Goal: Browse casually

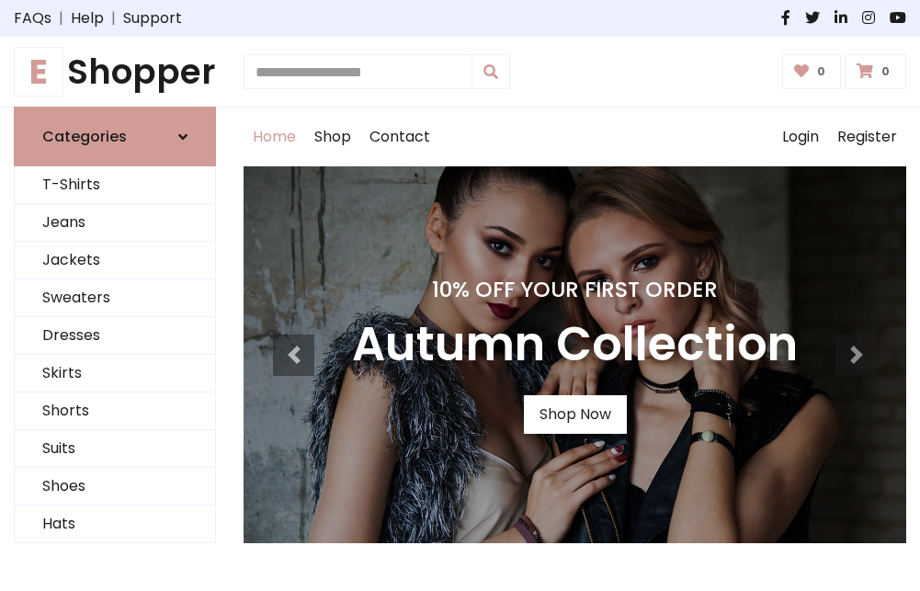
click at [459, 295] on h4 "10% Off Your First Order" at bounding box center [575, 290] width 446 height 26
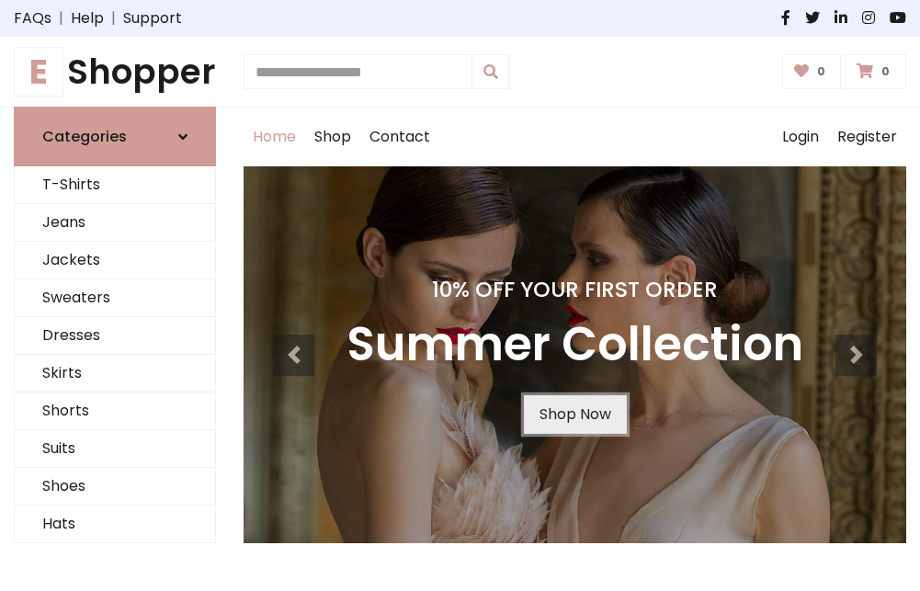
click at [574, 414] on link "Shop Now" at bounding box center [575, 414] width 103 height 39
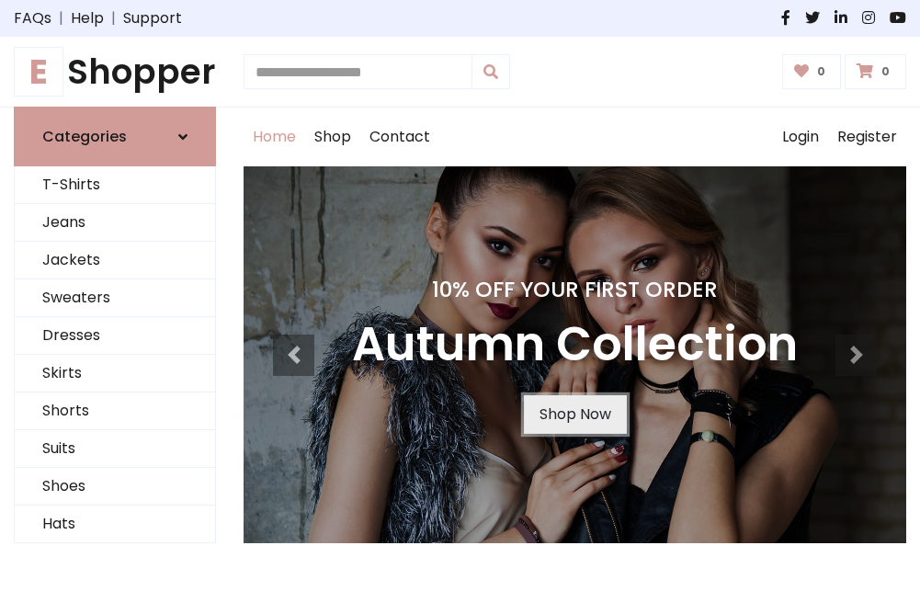
click at [574, 414] on link "Shop Now" at bounding box center [575, 414] width 103 height 39
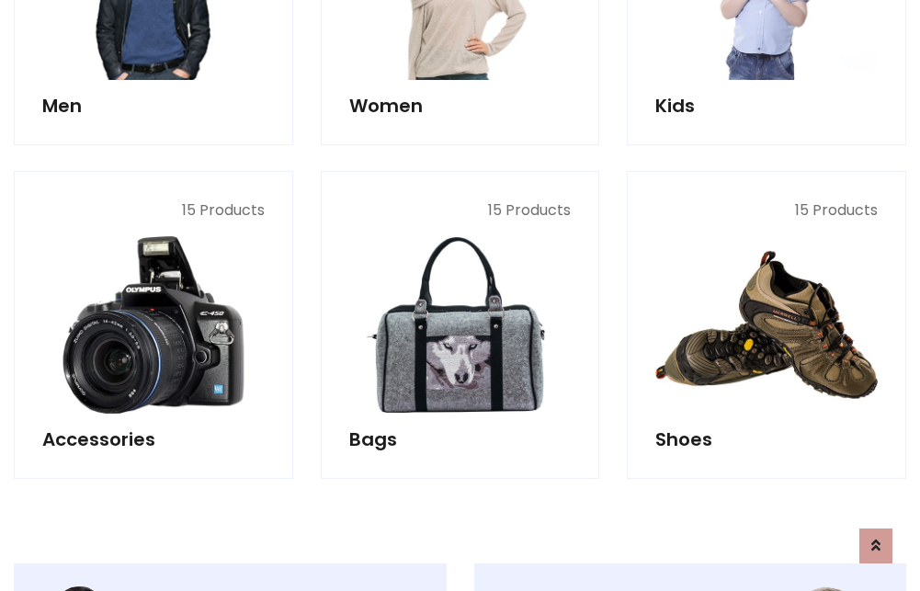
scroll to position [1832, 0]
